Goal: Task Accomplishment & Management: Manage account settings

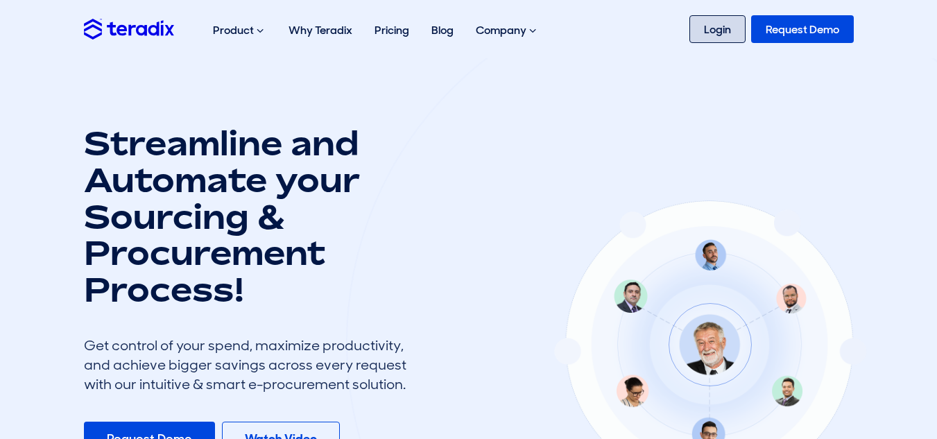
click at [694, 31] on link "Login" at bounding box center [717, 29] width 56 height 28
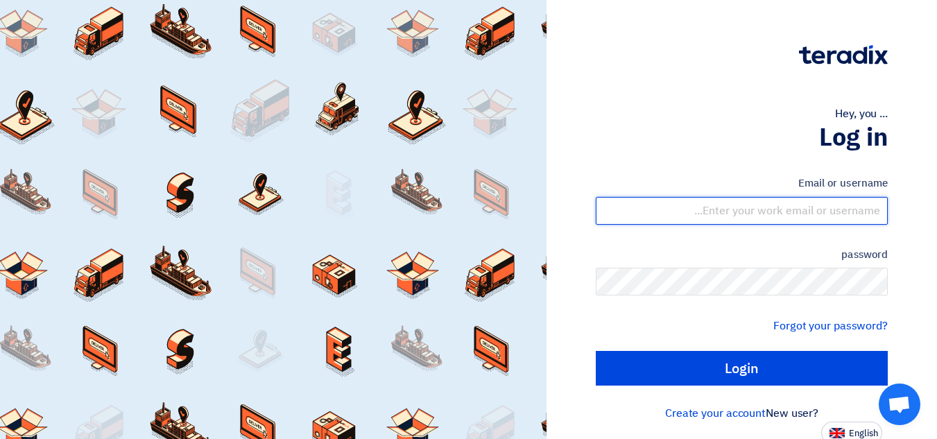
click at [852, 213] on input "text" at bounding box center [742, 211] width 292 height 28
type input "[EMAIL_ADDRESS][DOMAIN_NAME]"
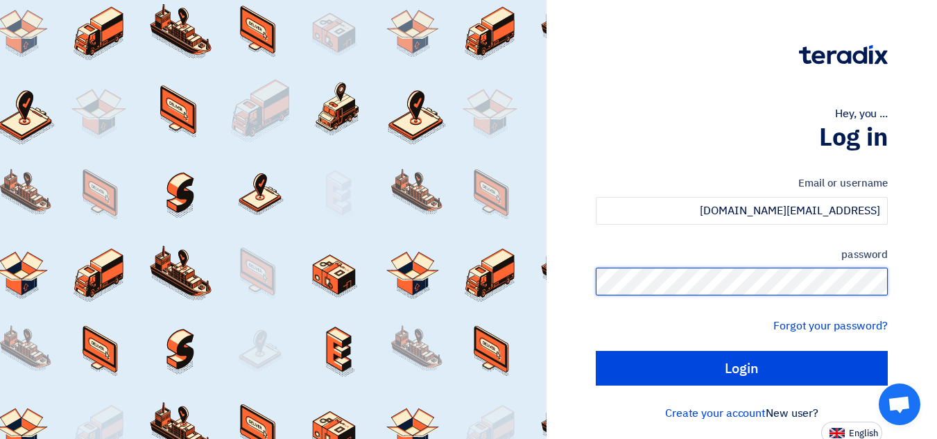
click at [596, 351] on input "Login" at bounding box center [742, 368] width 292 height 35
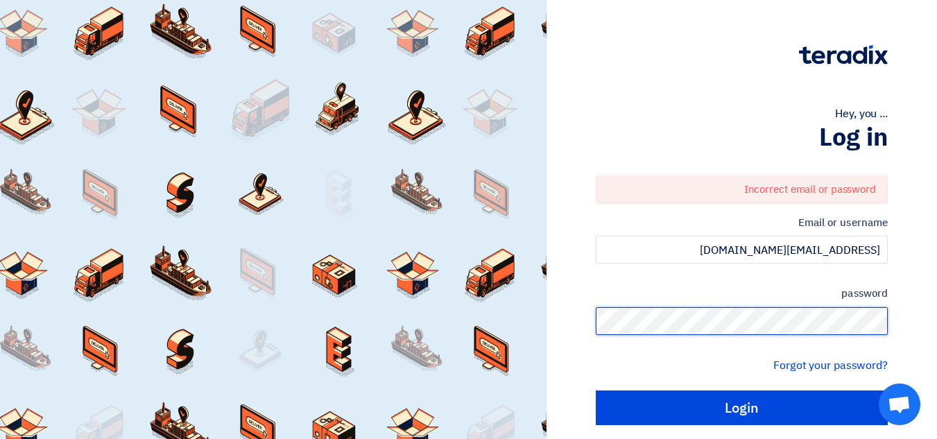
click at [596, 390] on input "Login" at bounding box center [742, 407] width 292 height 35
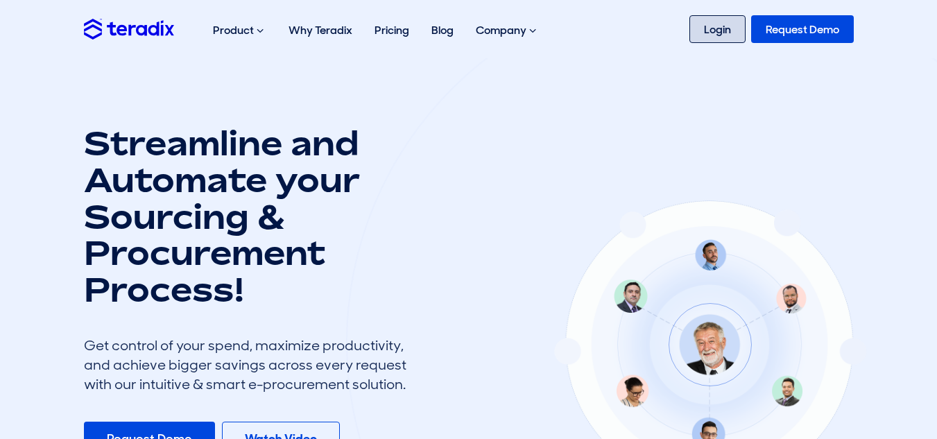
click at [721, 36] on link "Login" at bounding box center [717, 29] width 56 height 28
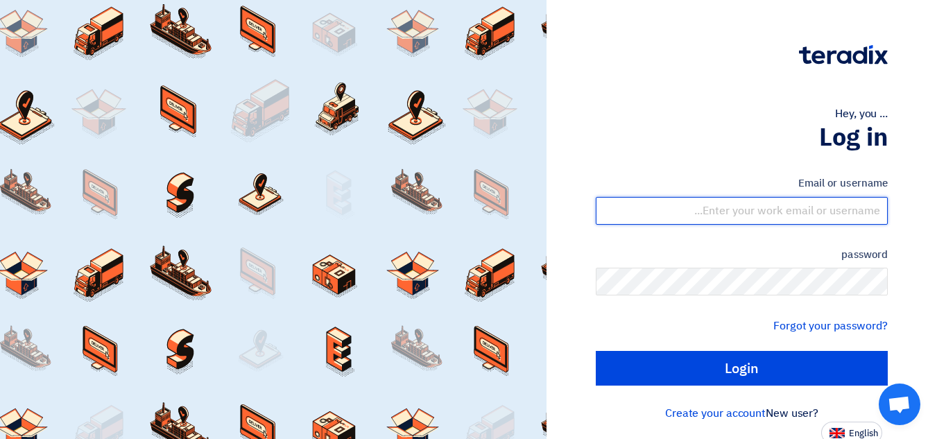
click at [866, 214] on input "text" at bounding box center [742, 211] width 292 height 28
type input "[EMAIL_ADDRESS][DOMAIN_NAME]"
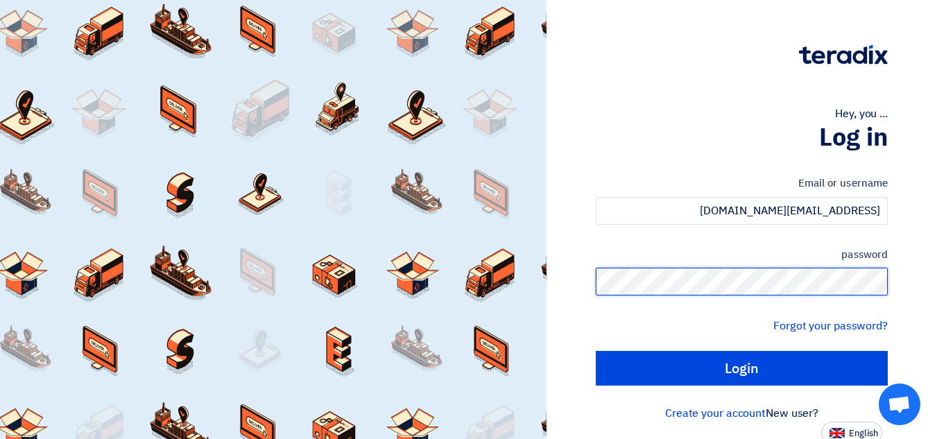
click at [596, 351] on input "Login" at bounding box center [742, 368] width 292 height 35
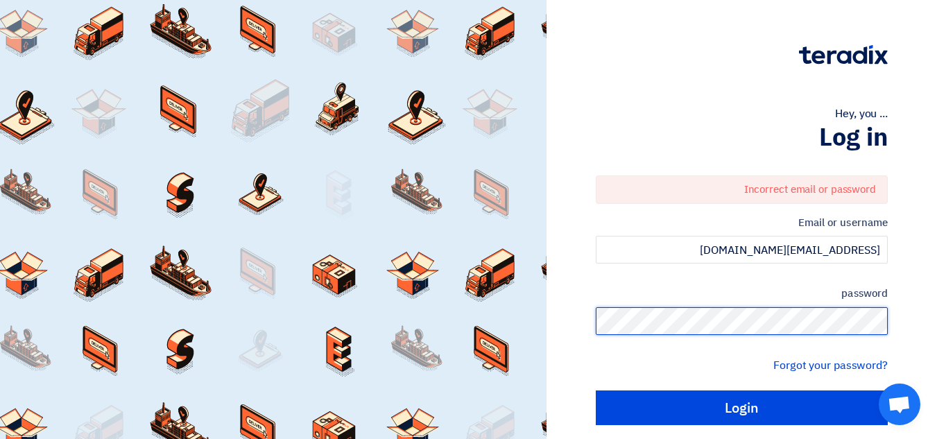
click at [596, 390] on input "Login" at bounding box center [742, 407] width 292 height 35
type input "Sign in"
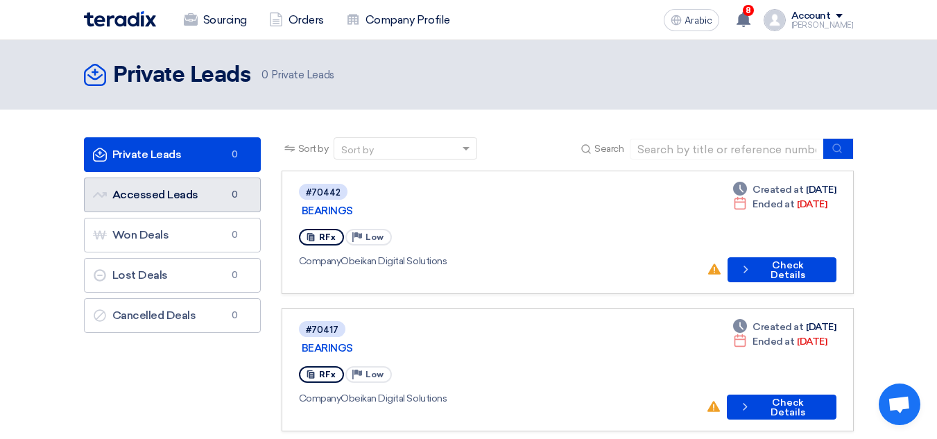
click at [183, 198] on font "Accessed Leads" at bounding box center [155, 194] width 86 height 13
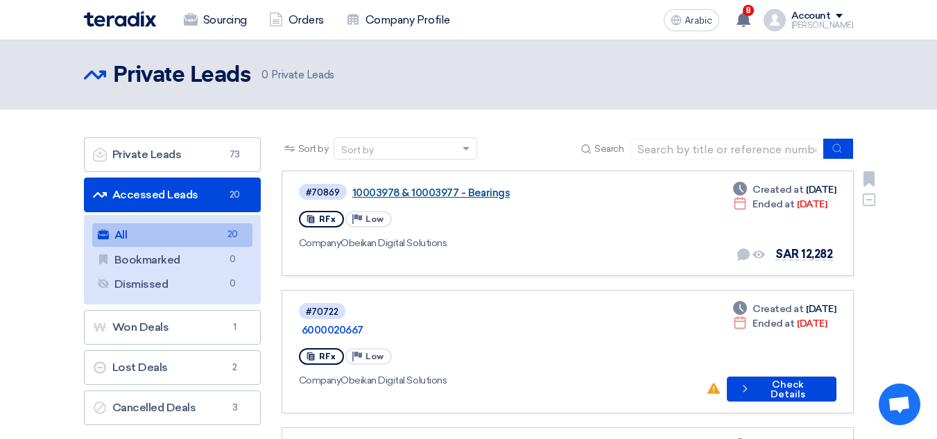
click at [487, 196] on font "10003978 & 10003977 - Bearings" at bounding box center [431, 193] width 158 height 12
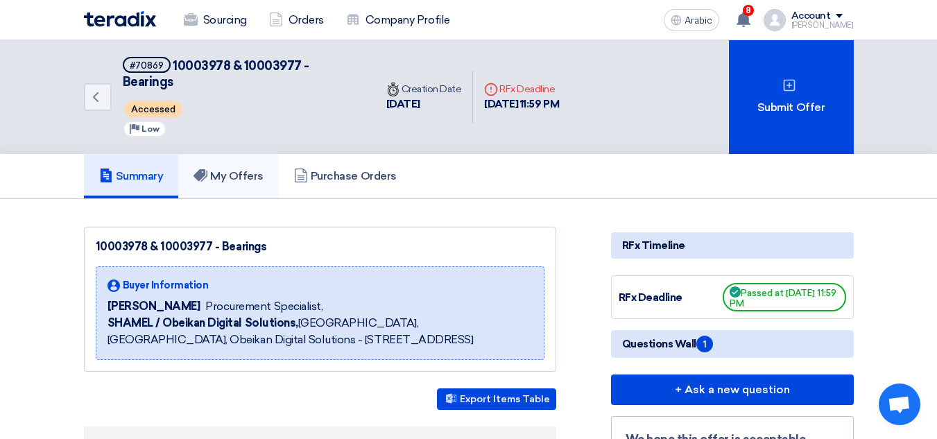
click at [242, 169] on font "My Offers" at bounding box center [236, 175] width 53 height 13
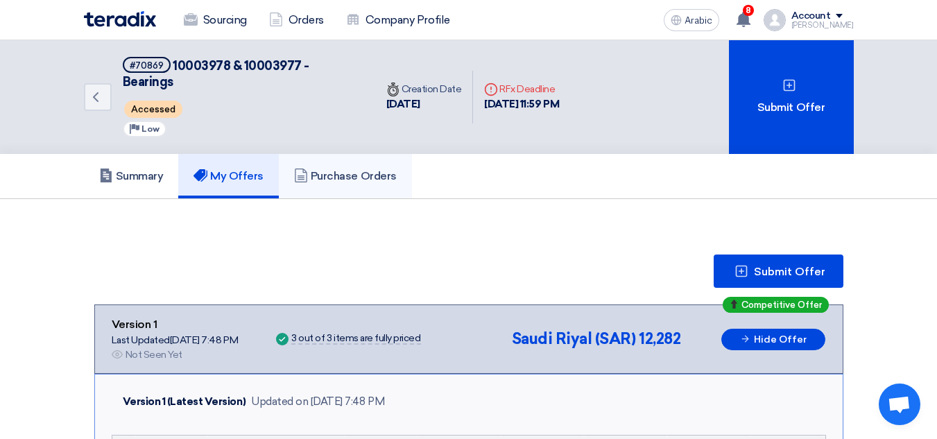
click at [350, 169] on font "Purchase Orders" at bounding box center [354, 175] width 86 height 13
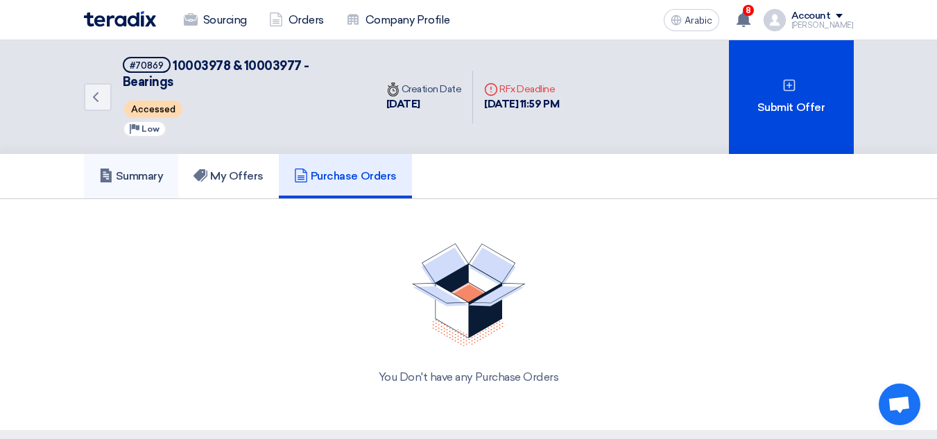
click at [146, 169] on font "Summary" at bounding box center [140, 175] width 48 height 13
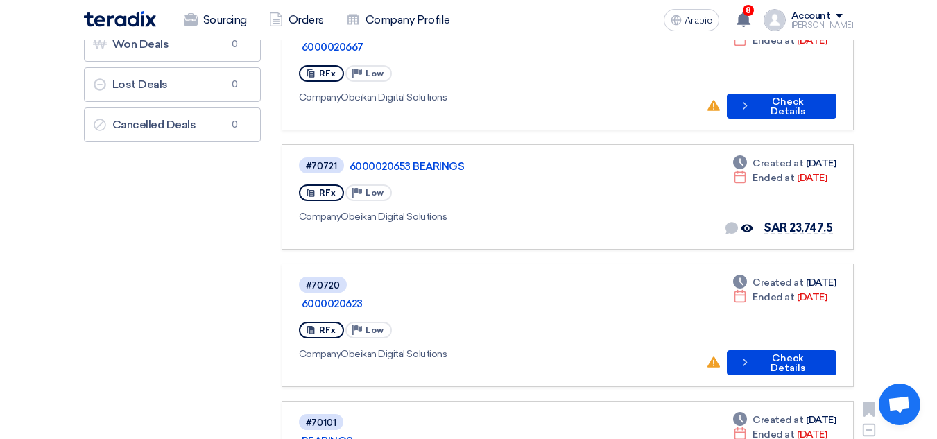
scroll to position [277, 0]
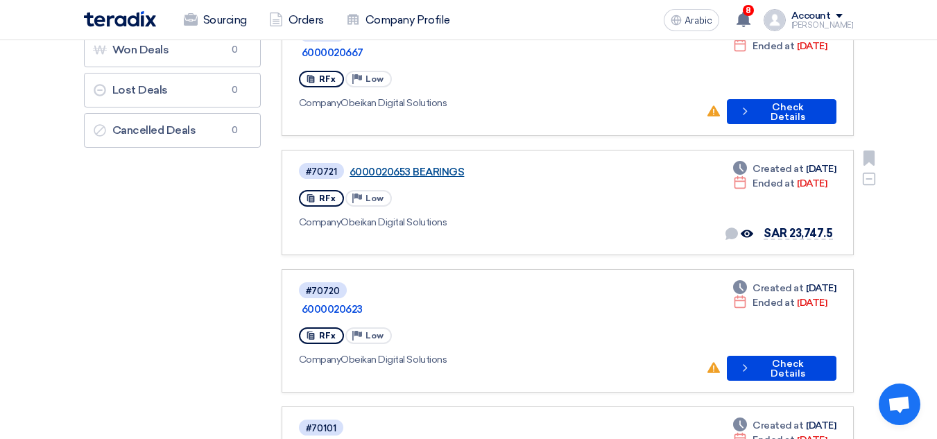
click at [449, 166] on font "6000020653 BEARINGS" at bounding box center [407, 172] width 115 height 12
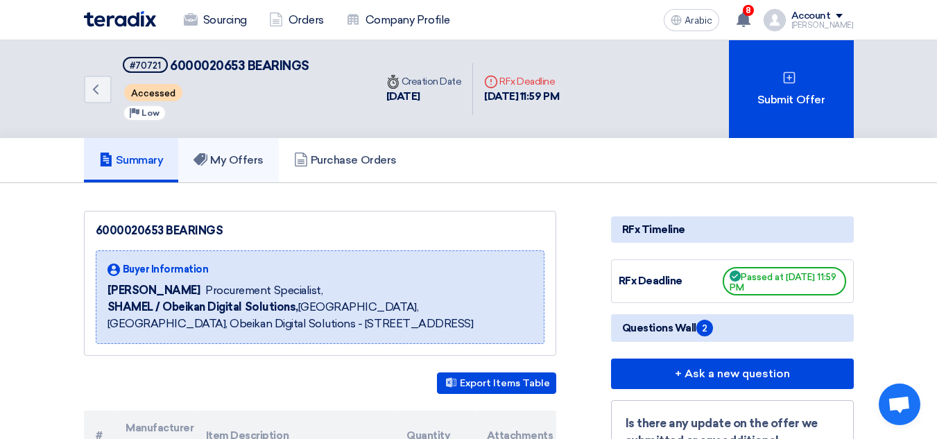
click at [249, 164] on font "My Offers" at bounding box center [236, 159] width 53 height 13
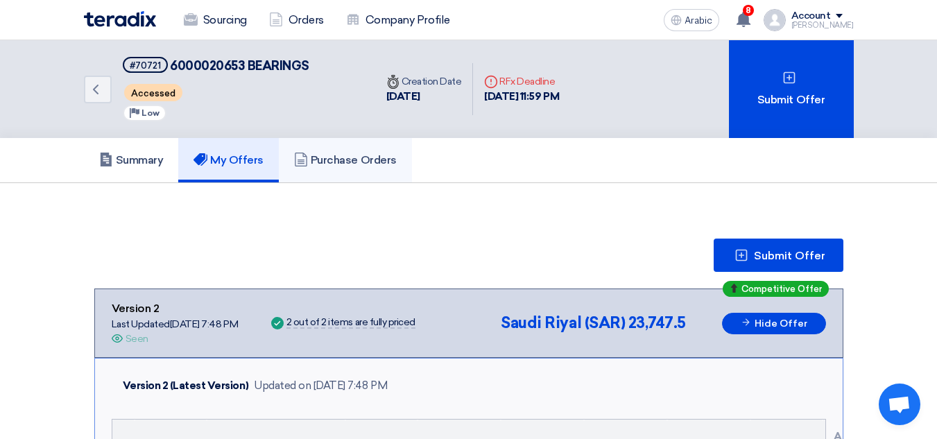
click at [369, 160] on font "Purchase Orders" at bounding box center [354, 159] width 86 height 13
